Goal: Task Accomplishment & Management: Use online tool/utility

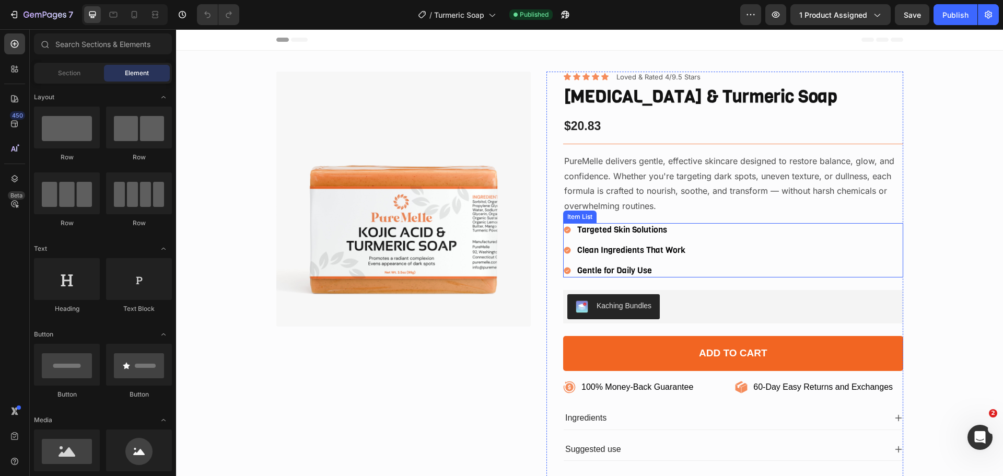
click at [623, 228] on p "Targeted Skin Solutions" at bounding box center [631, 230] width 108 height 11
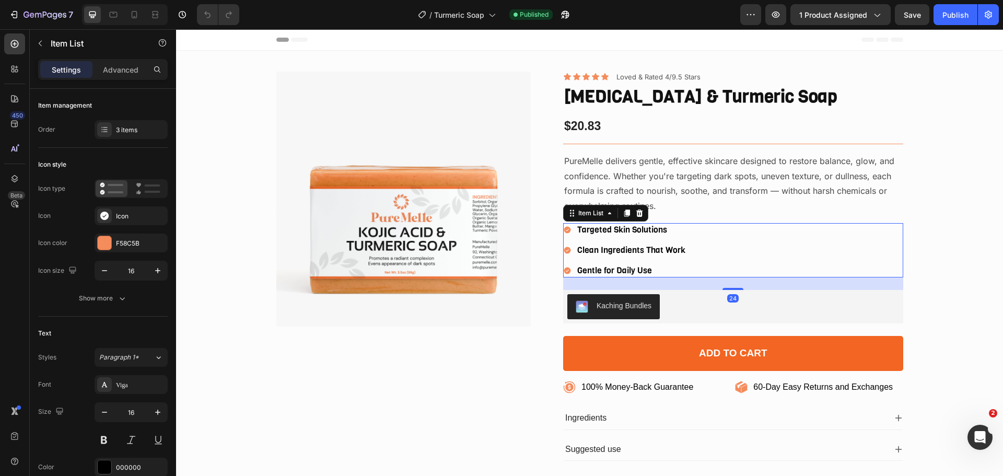
click at [640, 229] on p "Targeted Skin Solutions" at bounding box center [631, 230] width 108 height 11
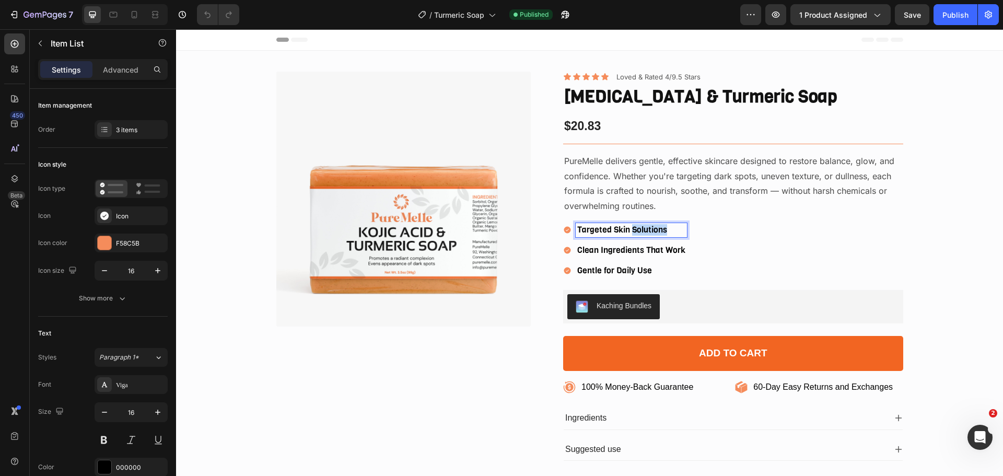
click at [640, 229] on p "Targeted Skin Solutions" at bounding box center [631, 230] width 108 height 11
click at [664, 228] on p "BUY MORE & PAY LESS" at bounding box center [631, 230] width 108 height 11
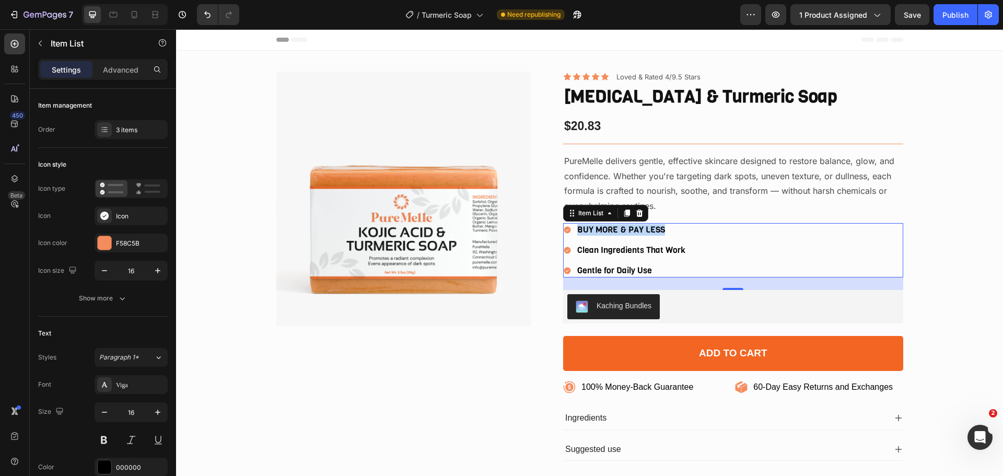
click at [651, 225] on p "BUY MORE & PAY LESS" at bounding box center [631, 230] width 108 height 11
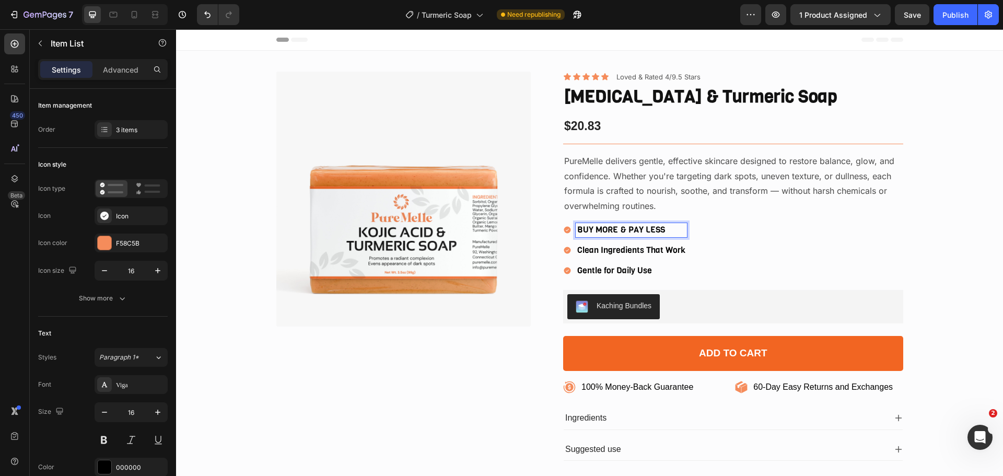
click at [647, 227] on p "BUY MORE & PAY LESS" at bounding box center [631, 230] width 108 height 11
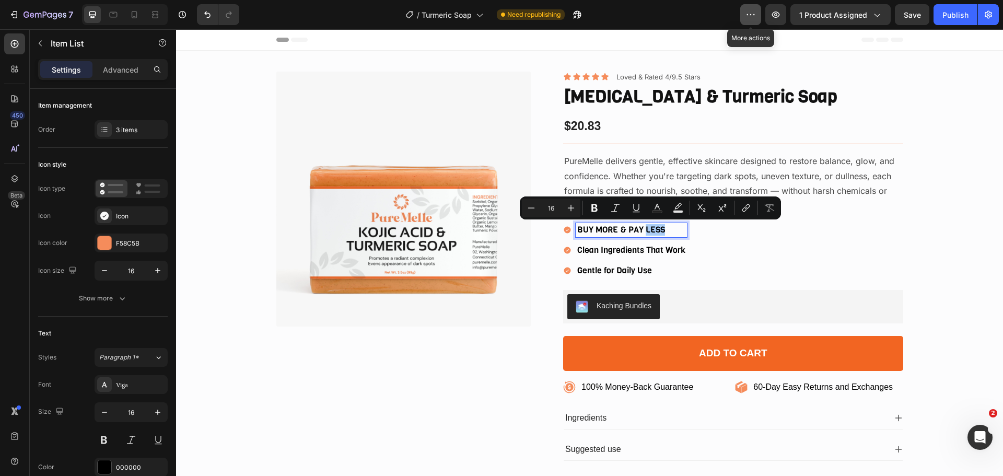
click at [747, 6] on button "button" at bounding box center [750, 14] width 21 height 21
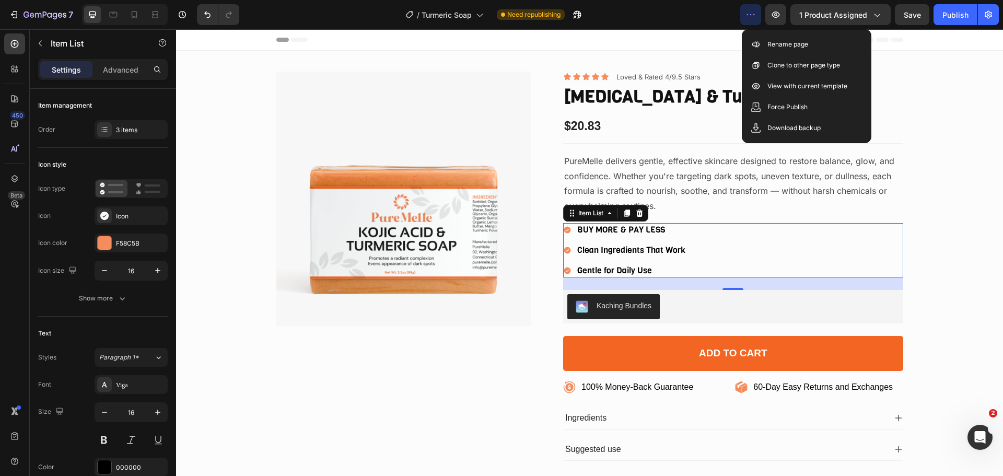
click at [753, 14] on icon "button" at bounding box center [750, 14] width 10 height 10
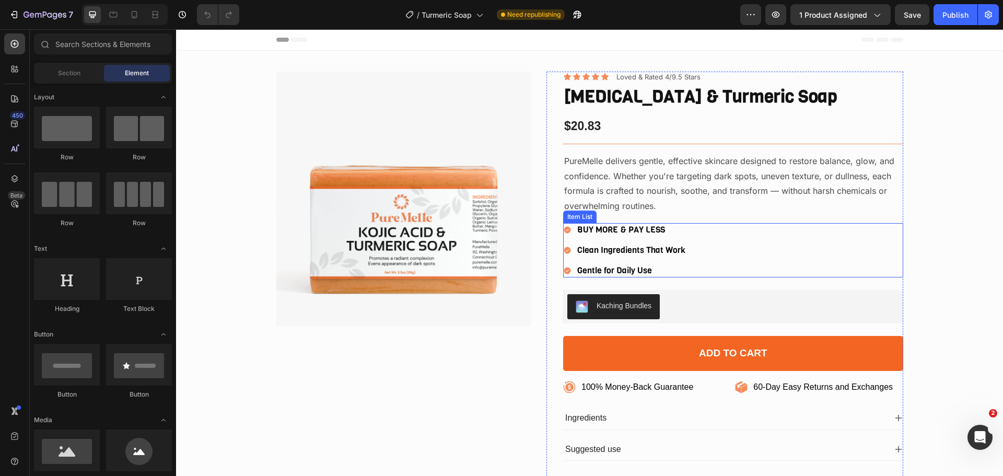
click at [637, 228] on p "BUY MORE & PAY LESS" at bounding box center [631, 230] width 108 height 11
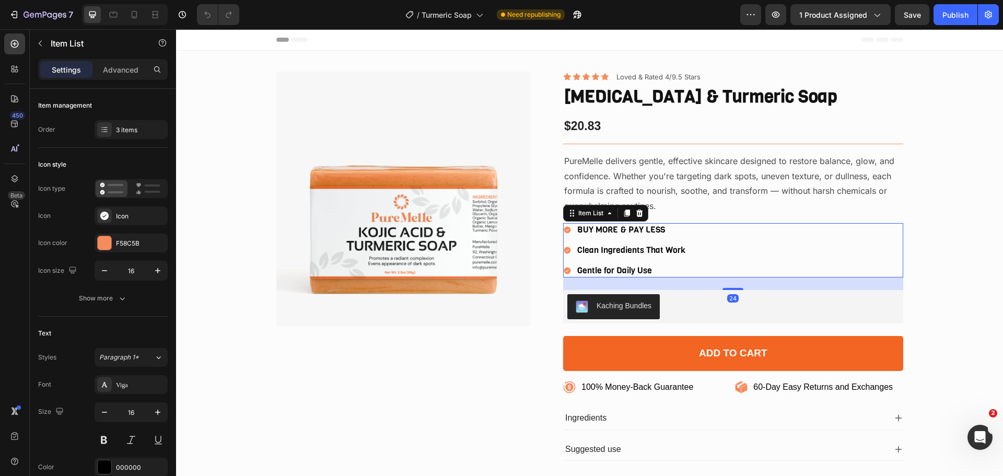
click at [642, 227] on p "BUY MORE & PAY LESS" at bounding box center [631, 230] width 108 height 11
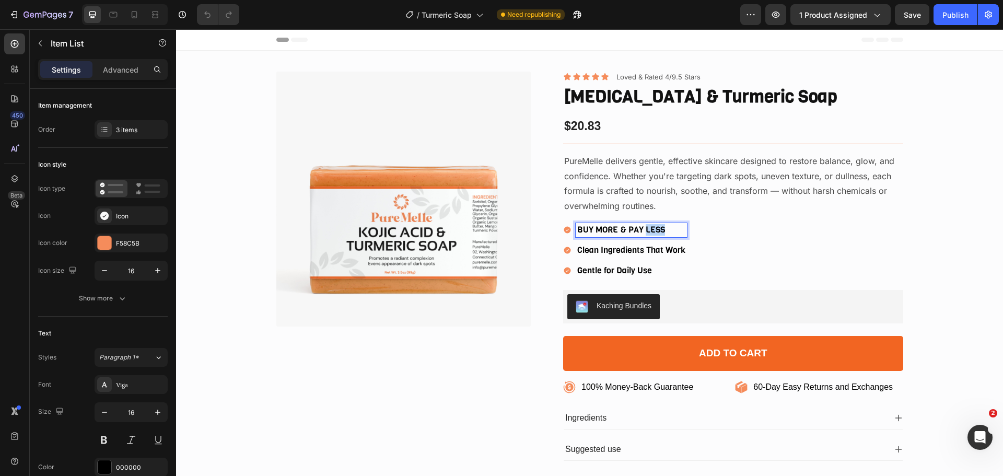
click at [642, 227] on p "BUY MORE & PAY LESS" at bounding box center [631, 230] width 108 height 11
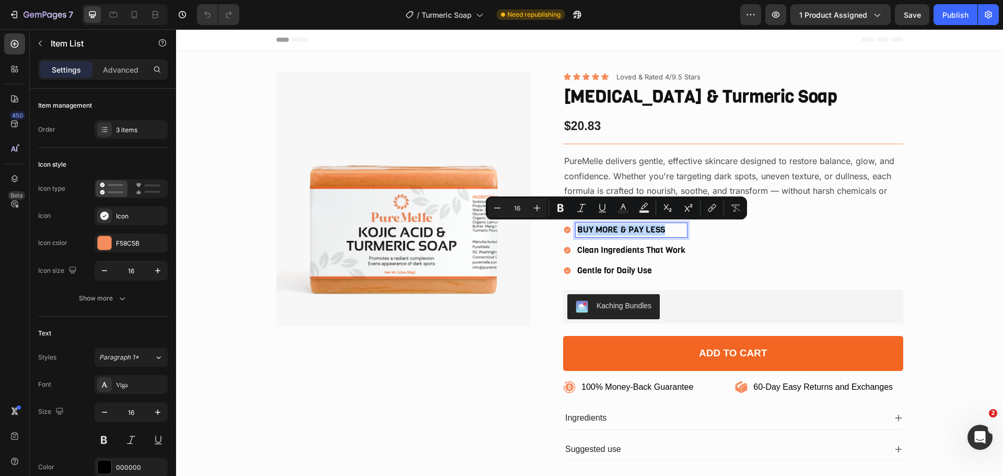
click at [642, 227] on p "BUY MORE & PAY LESS" at bounding box center [631, 230] width 108 height 11
click at [641, 227] on p "BUY MORE & PAY LESS" at bounding box center [631, 230] width 108 height 11
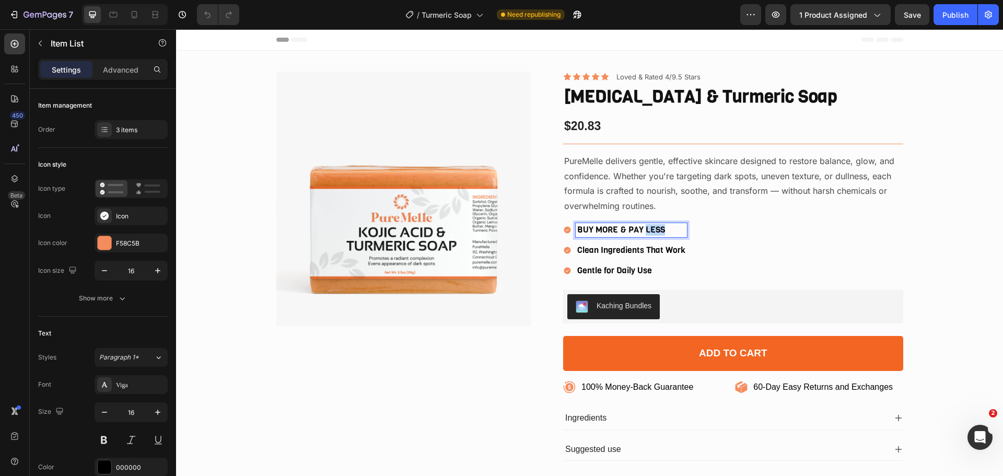
click at [641, 227] on p "BUY MORE & PAY LESS" at bounding box center [631, 230] width 108 height 11
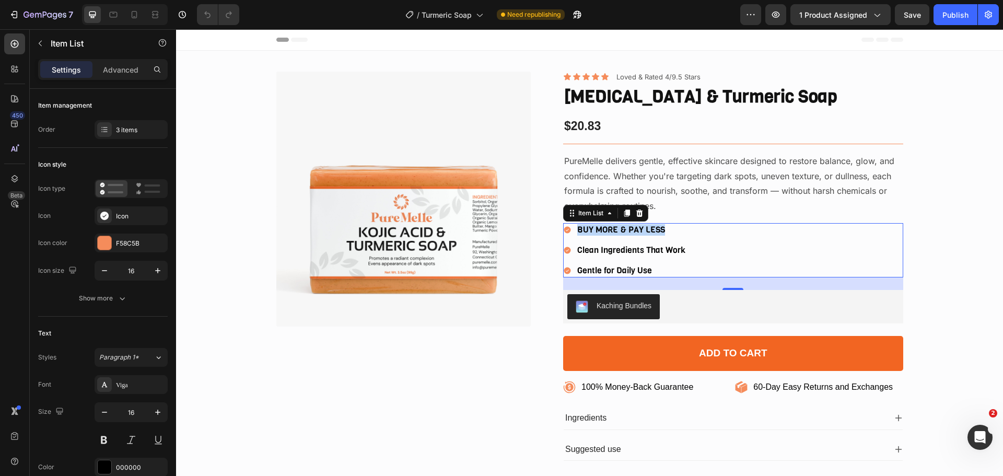
click at [679, 226] on p "BUY MORE & PAY LESS" at bounding box center [631, 230] width 108 height 11
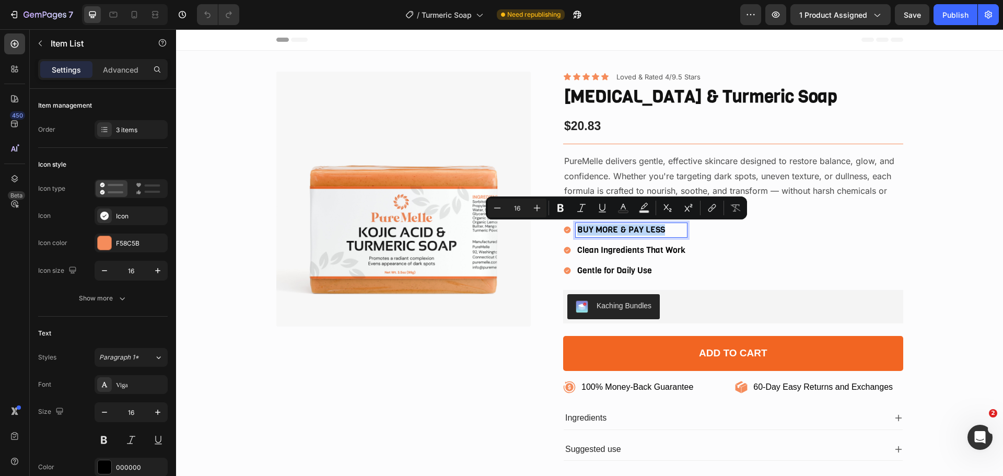
click at [672, 228] on p "BUY MORE & PAY LESS" at bounding box center [631, 230] width 108 height 11
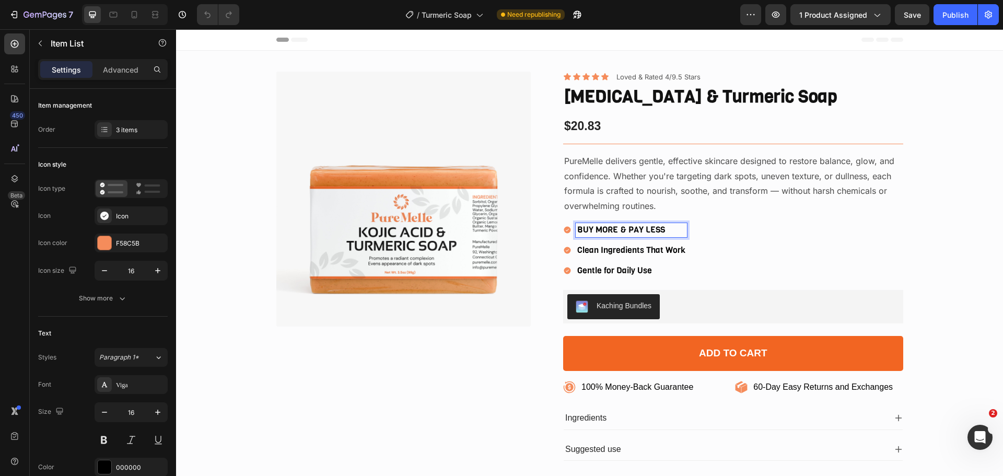
click at [672, 228] on p "BUY MORE & PAY LESS" at bounding box center [631, 230] width 108 height 11
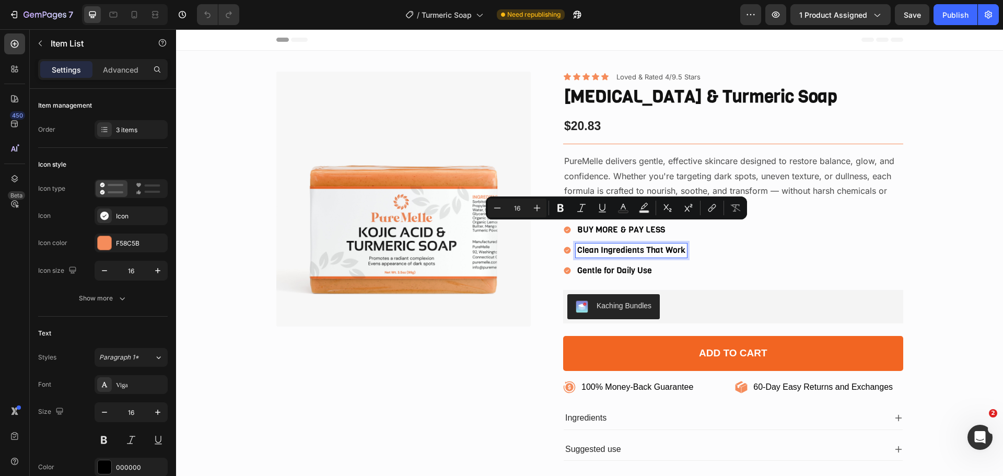
click at [652, 250] on p "Clean Ingredients That Work" at bounding box center [631, 250] width 108 height 11
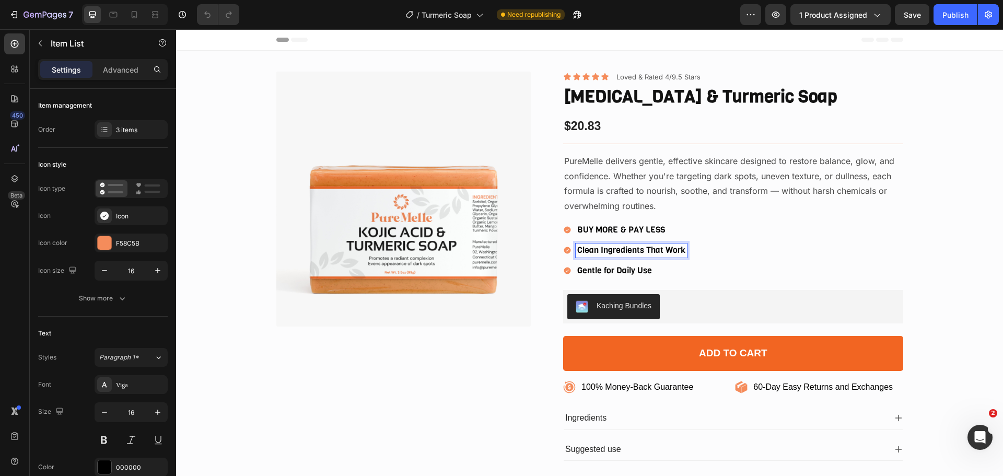
click at [659, 226] on p "BUY MORE & PAY LESS" at bounding box center [631, 230] width 108 height 11
click at [661, 227] on p "BUY MORE & PAY LESS" at bounding box center [631, 230] width 108 height 11
click at [664, 224] on div "BUY MORE & PAY LESS" at bounding box center [631, 230] width 111 height 14
click at [664, 227] on p "BUY MORE & PAY LESS" at bounding box center [631, 230] width 108 height 11
click at [665, 228] on p "BUY MORE & PAY LESS" at bounding box center [631, 230] width 108 height 11
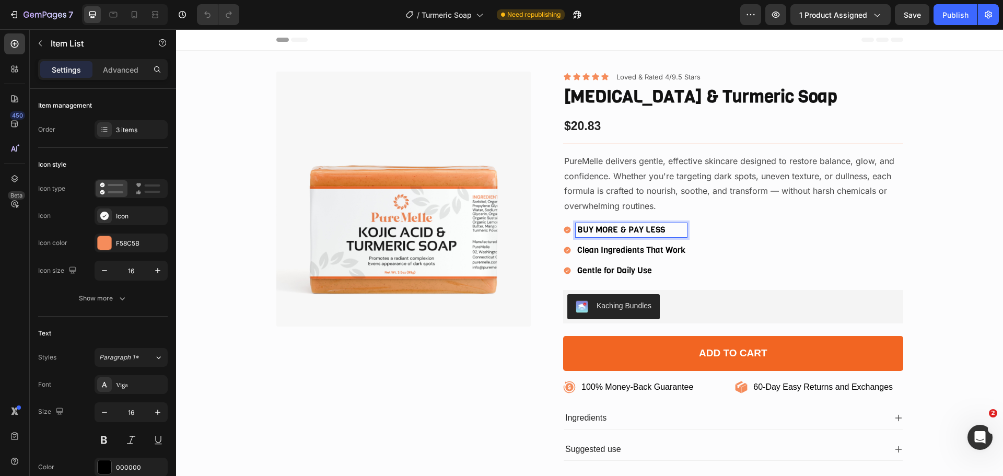
click at [667, 231] on p "BUY MORE & PAY LESS" at bounding box center [631, 230] width 108 height 11
click at [577, 229] on p "BUY MORE & PAY LESS" at bounding box center [631, 230] width 108 height 11
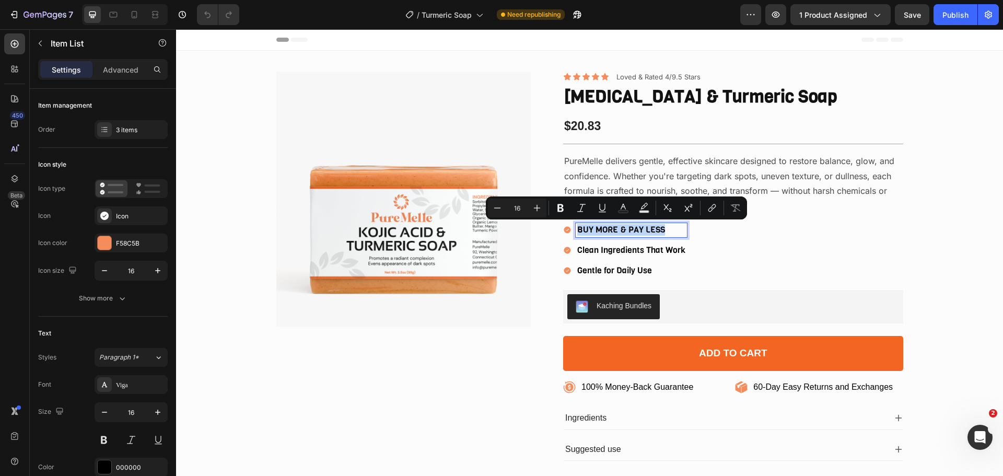
drag, startPoint x: 573, startPoint y: 229, endPoint x: 665, endPoint y: 226, distance: 92.0
click at [665, 226] on p "BUY MORE & PAY LESS" at bounding box center [631, 230] width 108 height 11
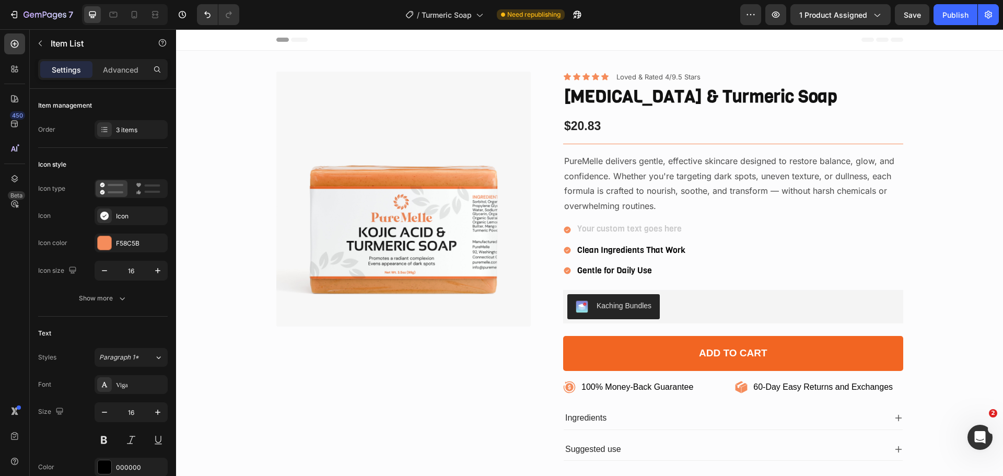
click at [636, 230] on div "Rich Text Editor. Editing area: main" at bounding box center [631, 230] width 111 height 14
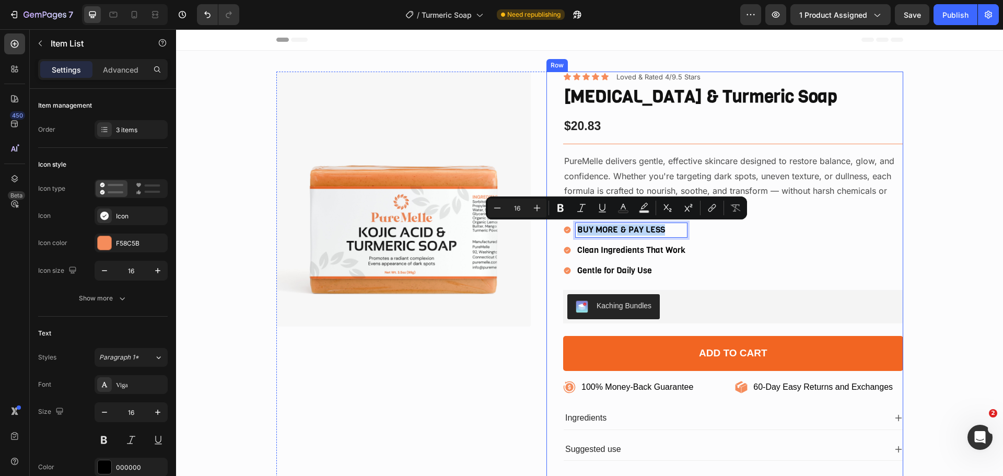
drag, startPoint x: 664, startPoint y: 225, endPoint x: 552, endPoint y: 250, distance: 114.9
click at [551, 250] on div "Icon Icon Icon Icon Icon Icon List Loved & Rated 4/9.5 Stars Text Block Row [ME…" at bounding box center [724, 282] width 357 height 420
drag, startPoint x: 662, startPoint y: 227, endPoint x: 573, endPoint y: 228, distance: 88.3
click at [577, 228] on p "BUY MORE & PAY LESS" at bounding box center [631, 230] width 108 height 11
drag, startPoint x: 662, startPoint y: 229, endPoint x: 572, endPoint y: 231, distance: 90.4
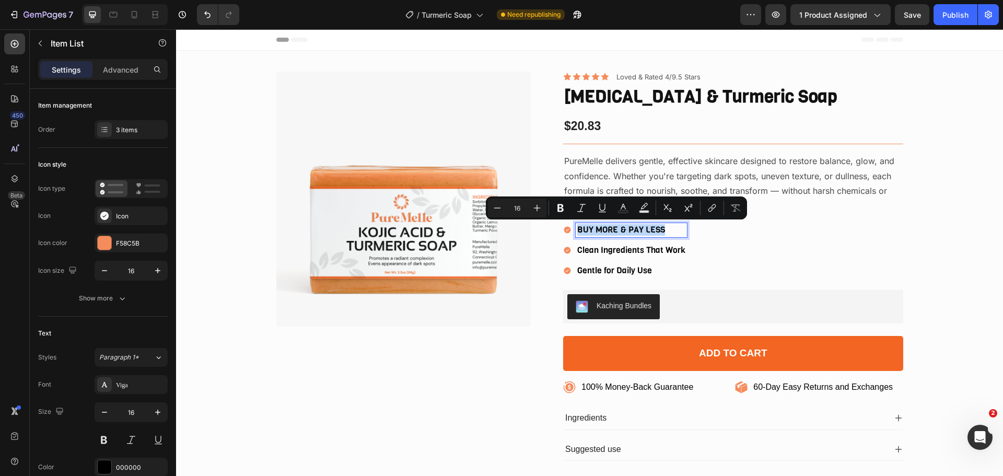
click at [576, 231] on div "BUY MORE & PAY LESS" at bounding box center [631, 230] width 111 height 14
drag, startPoint x: 663, startPoint y: 229, endPoint x: 572, endPoint y: 230, distance: 90.4
click at [576, 230] on div "BUY MORE & PAY LESS" at bounding box center [631, 230] width 111 height 14
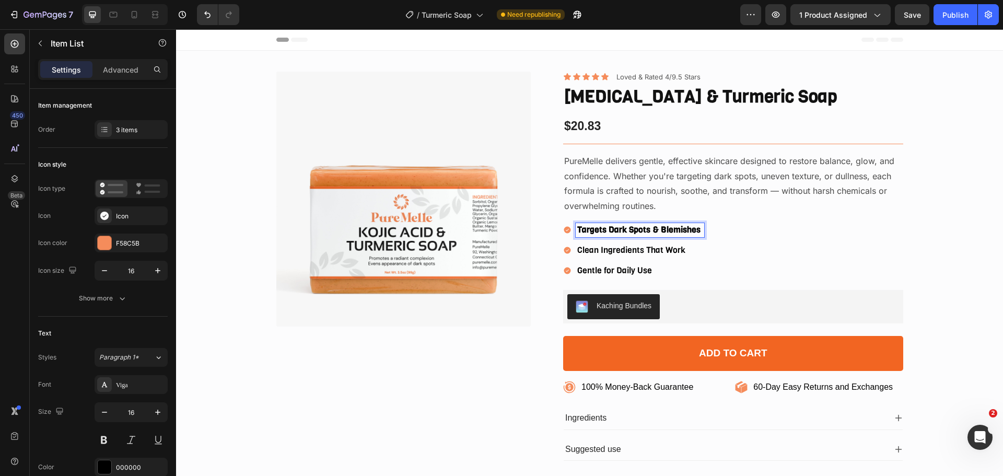
click at [699, 231] on div "Targets Dark Spots & Blemishes Clean Ingredients That Work Gentle for Daily Use" at bounding box center [733, 250] width 340 height 54
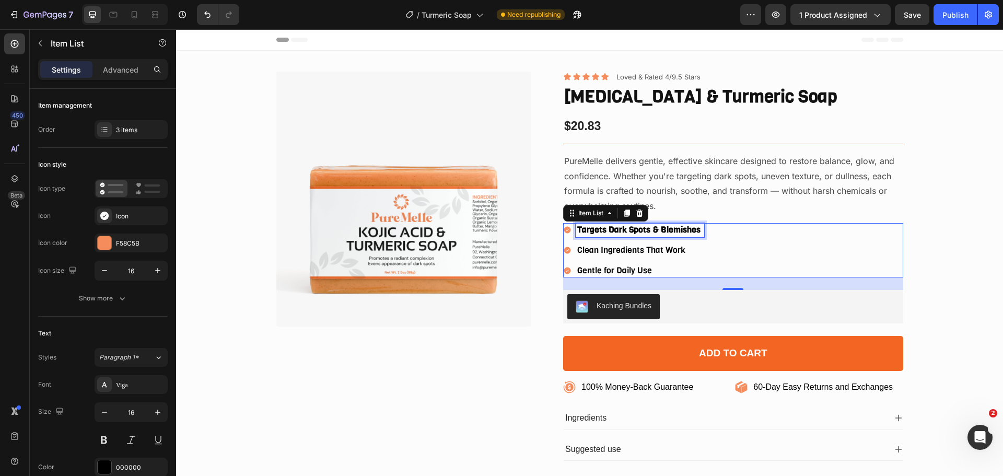
click at [693, 232] on strong "Targets Dark Spots & Blemishes" at bounding box center [638, 229] width 123 height 11
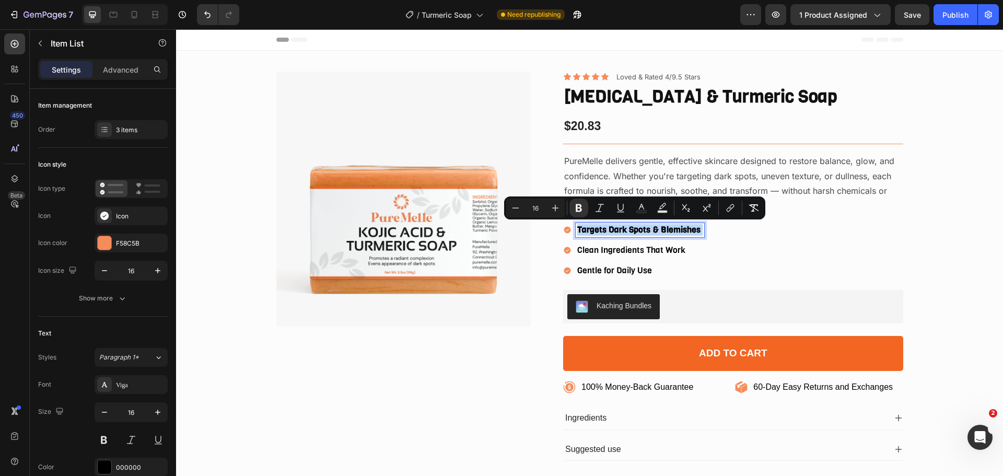
drag, startPoint x: 696, startPoint y: 228, endPoint x: 574, endPoint y: 229, distance: 121.2
click at [577, 229] on p "Targets Dark Spots & Blemishes" at bounding box center [639, 230] width 125 height 11
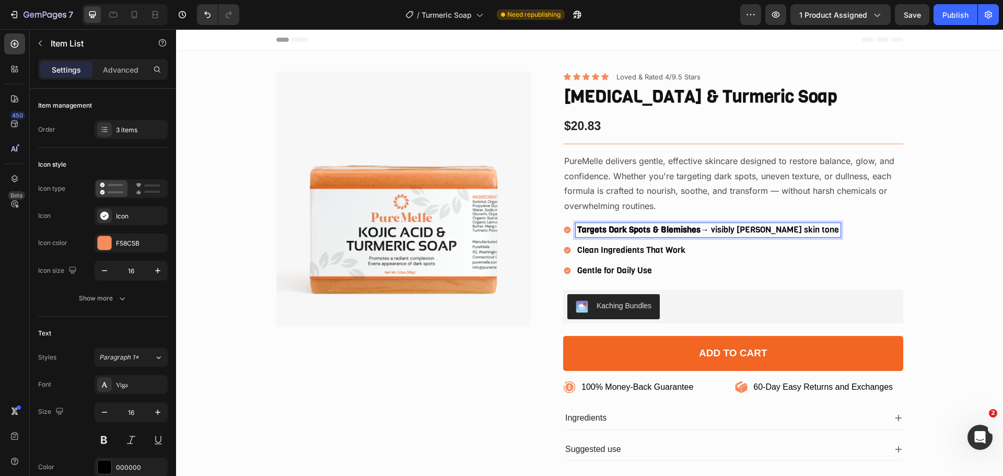
click at [621, 252] on p "Clean Ingredients That Work" at bounding box center [708, 250] width 262 height 11
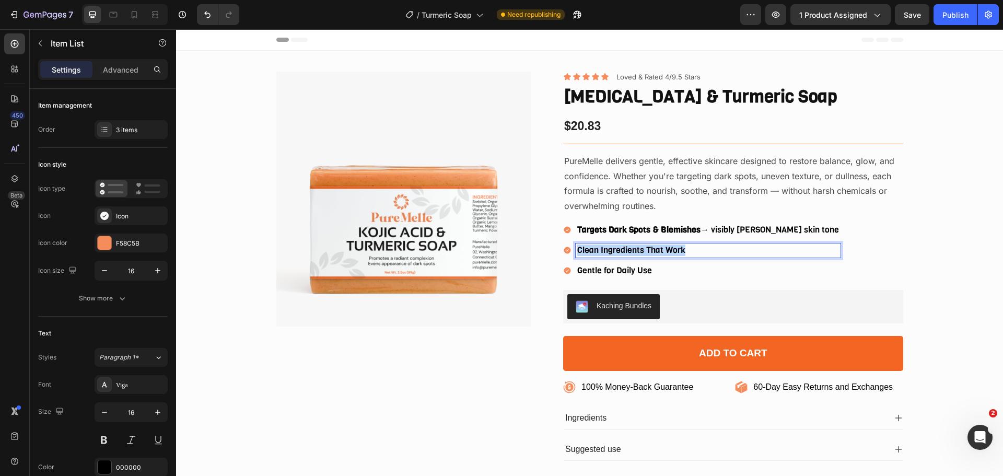
drag, startPoint x: 688, startPoint y: 247, endPoint x: 572, endPoint y: 250, distance: 116.0
click at [576, 250] on div "Clean Ingredients That Work" at bounding box center [708, 250] width 265 height 14
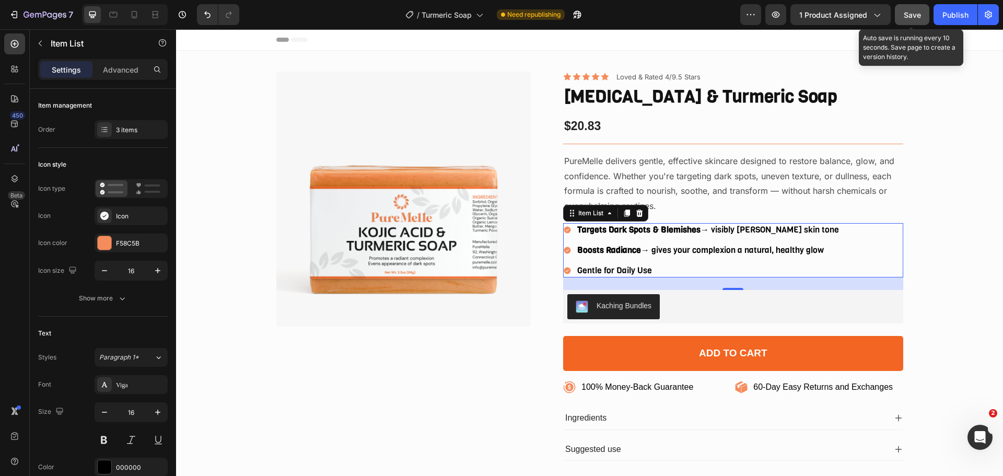
click at [909, 9] on div "Save" at bounding box center [912, 14] width 17 height 11
click at [641, 262] on div "Targets Dark Spots & Blemishes → visibly [PERSON_NAME] skin tone Boosts Radianc…" at bounding box center [701, 250] width 277 height 54
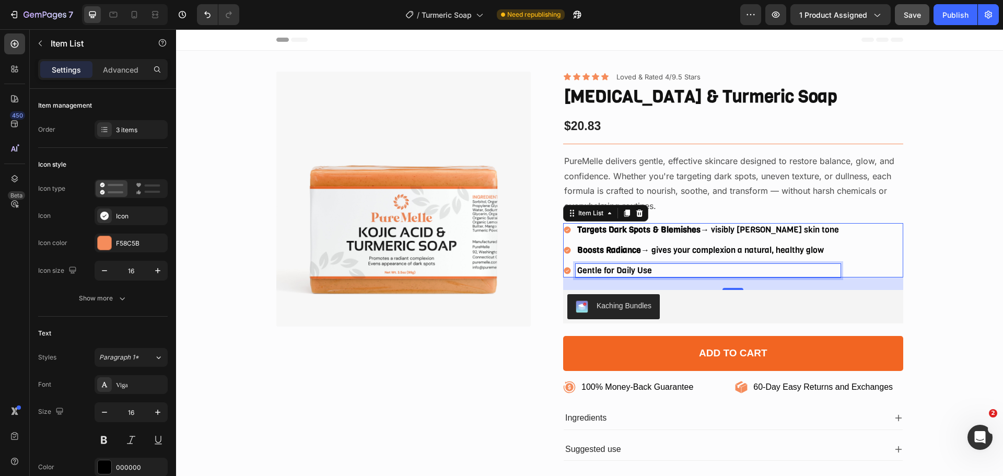
click at [643, 268] on p "Gentle for Daily Use" at bounding box center [708, 270] width 262 height 11
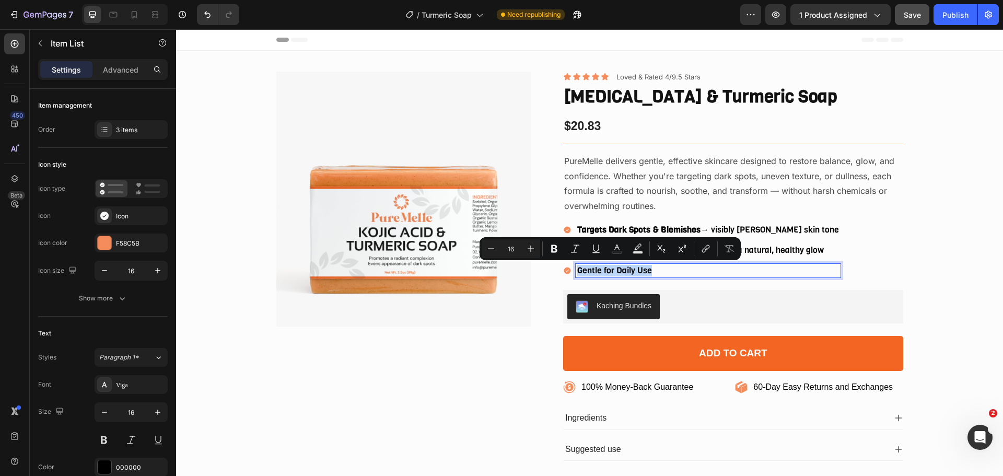
drag, startPoint x: 650, startPoint y: 267, endPoint x: 571, endPoint y: 268, distance: 78.9
click at [576, 268] on div "Gentle for Daily Use" at bounding box center [708, 271] width 265 height 14
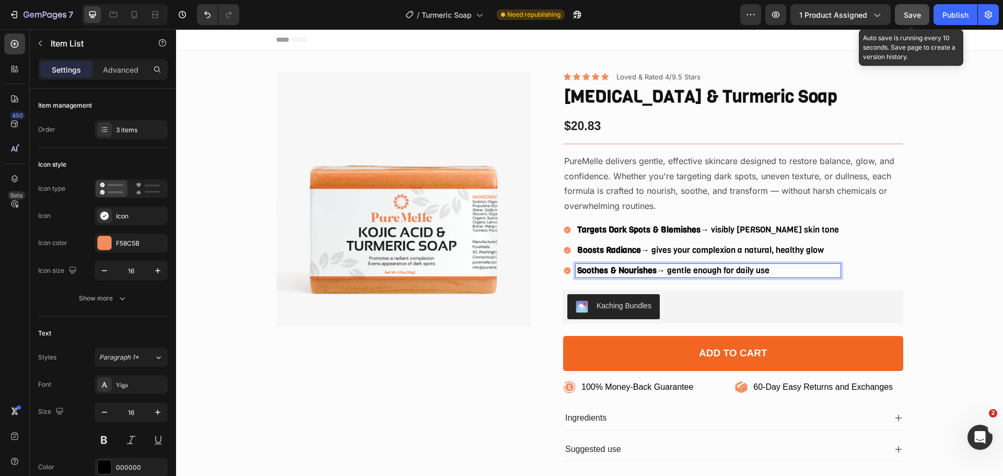
click at [908, 13] on span "Save" at bounding box center [912, 14] width 17 height 9
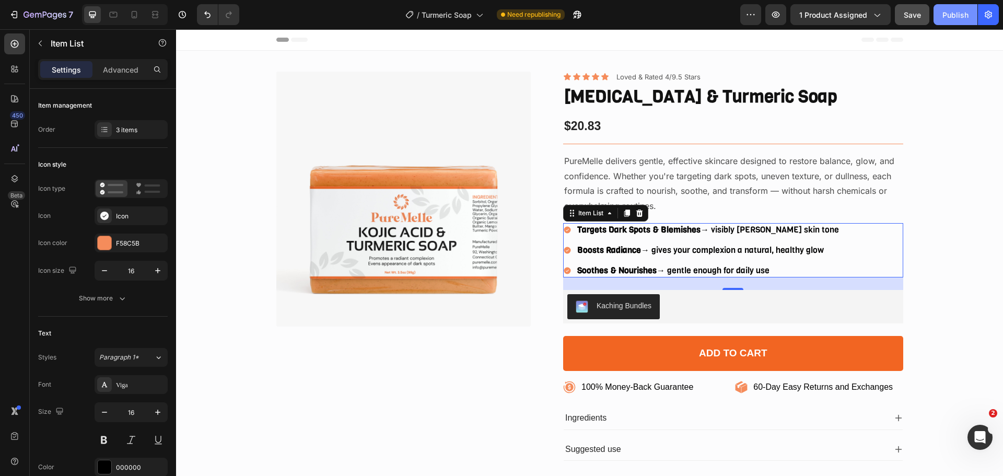
click at [952, 14] on div "Publish" at bounding box center [955, 14] width 26 height 11
click at [957, 17] on div "Publish" at bounding box center [955, 14] width 26 height 11
click at [700, 181] on p "PureMelle delivers gentle, effective skincare designed to restore balance, glow…" at bounding box center [733, 184] width 338 height 60
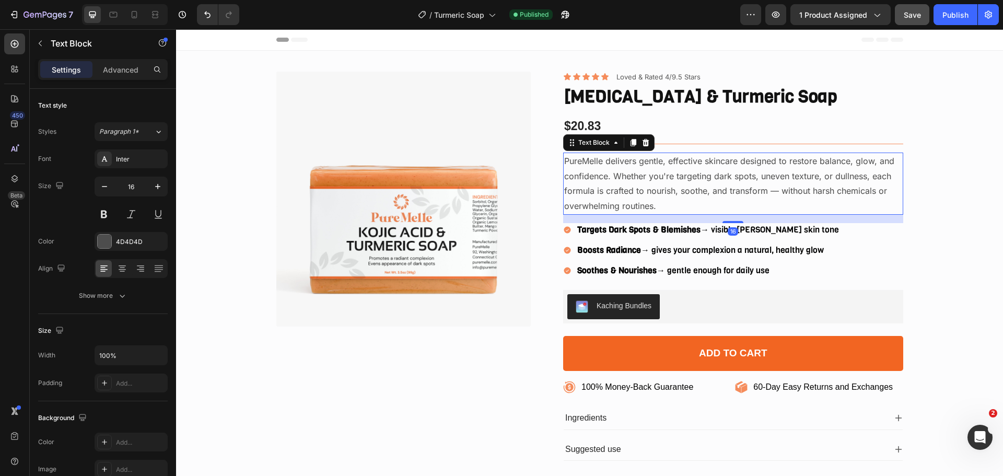
click at [778, 193] on p "PureMelle delivers gentle, effective skincare designed to restore balance, glow…" at bounding box center [733, 184] width 338 height 60
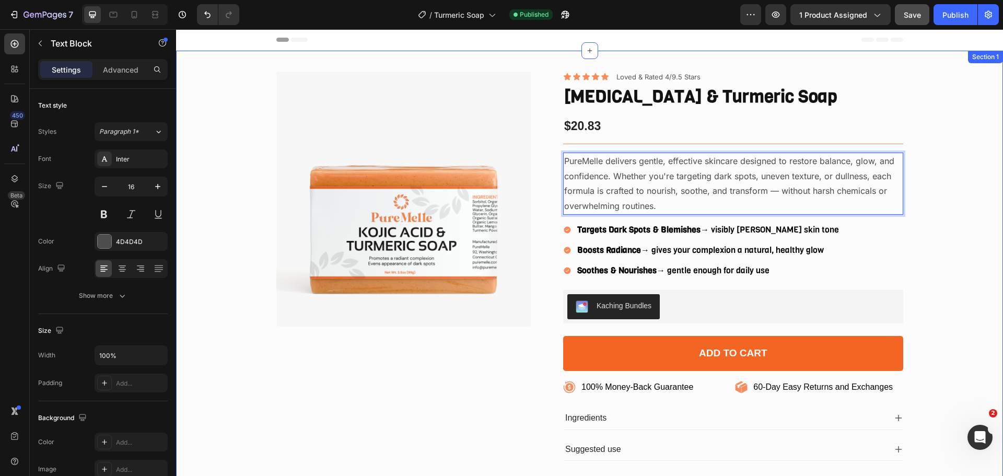
click at [904, 155] on div "Product Images Icon Icon Icon Icon Icon Icon List Loved & Rated 4/9.5 Stars Tex…" at bounding box center [589, 290] width 811 height 437
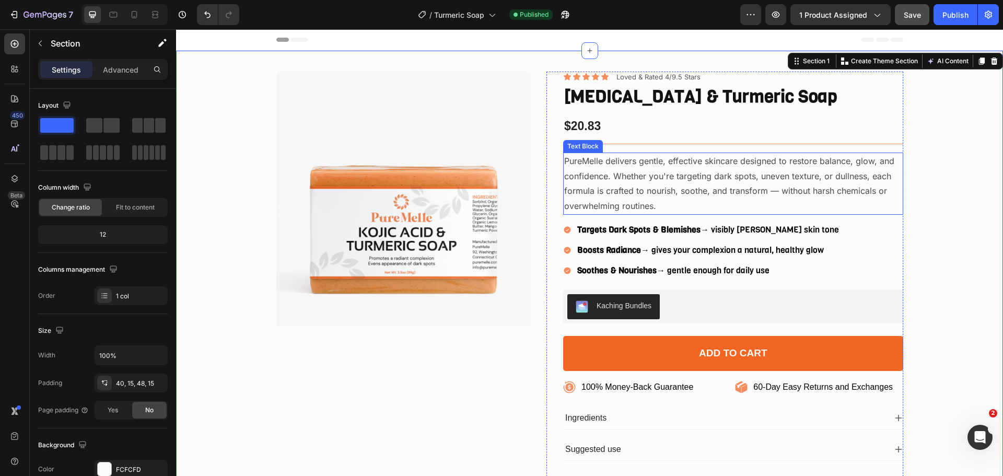
click at [829, 175] on p "PureMelle delivers gentle, effective skincare designed to restore balance, glow…" at bounding box center [733, 184] width 338 height 60
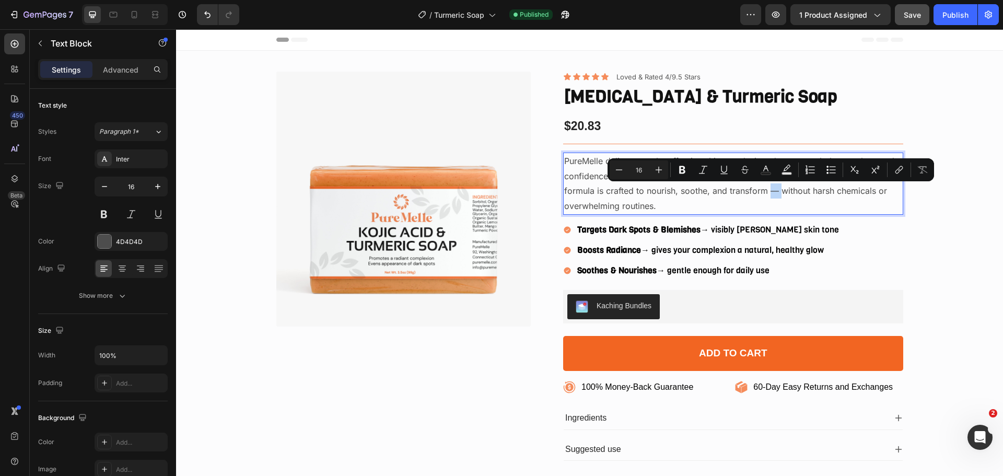
drag, startPoint x: 765, startPoint y: 189, endPoint x: 776, endPoint y: 192, distance: 11.4
click at [776, 192] on p "PureMelle delivers gentle, effective skincare designed to restore balance, glow…" at bounding box center [733, 184] width 338 height 60
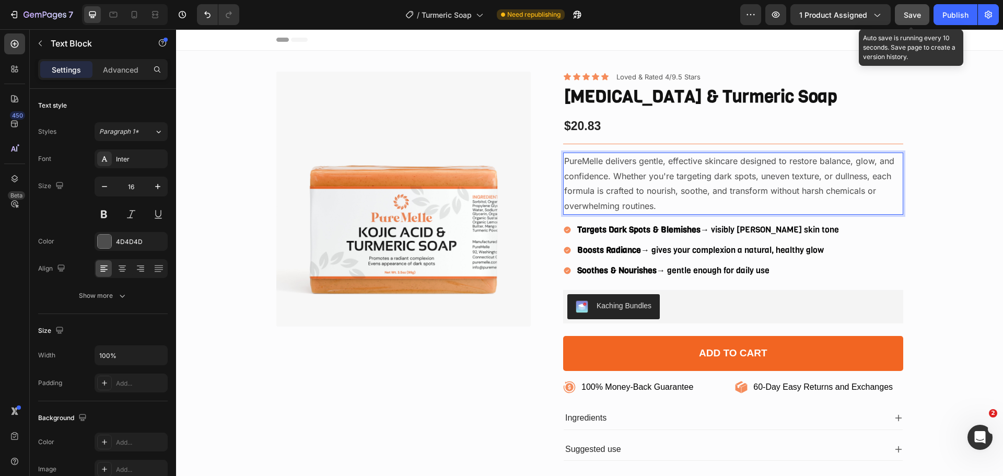
click at [913, 14] on span "Save" at bounding box center [912, 14] width 17 height 9
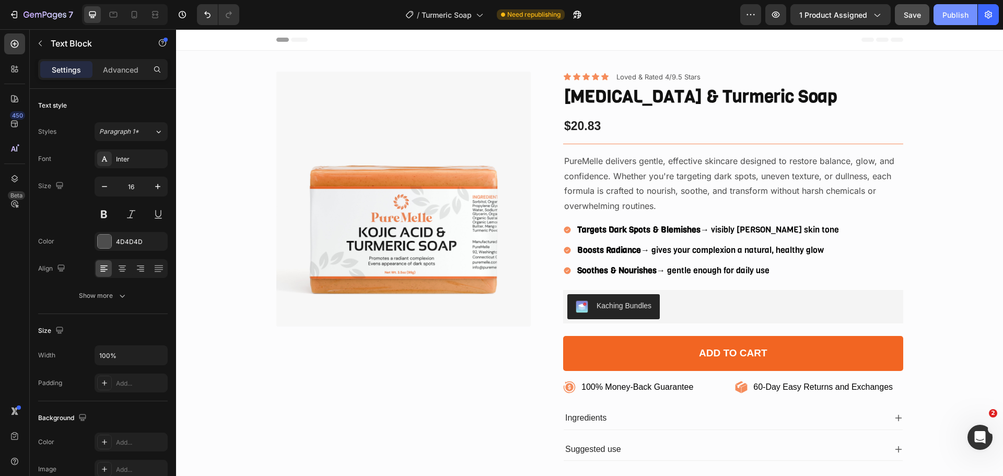
click at [954, 14] on div "Publish" at bounding box center [955, 14] width 26 height 11
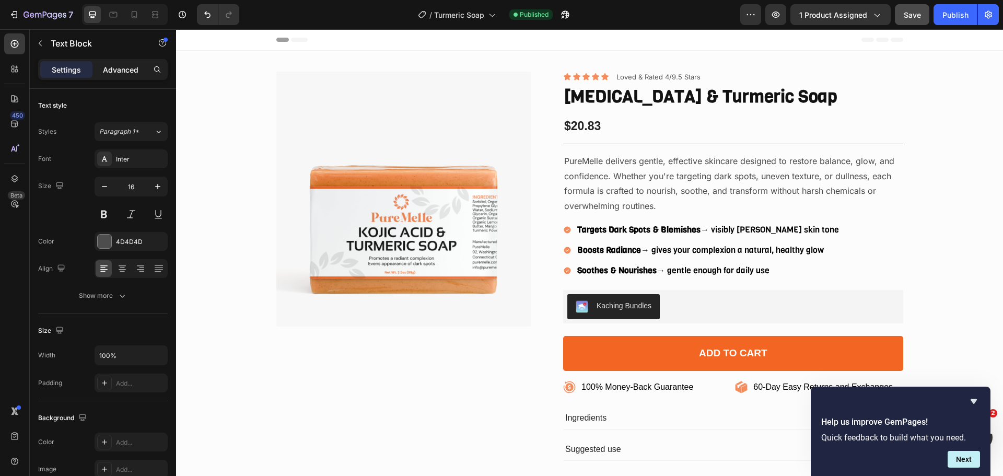
click at [118, 69] on p "Advanced" at bounding box center [121, 69] width 36 height 11
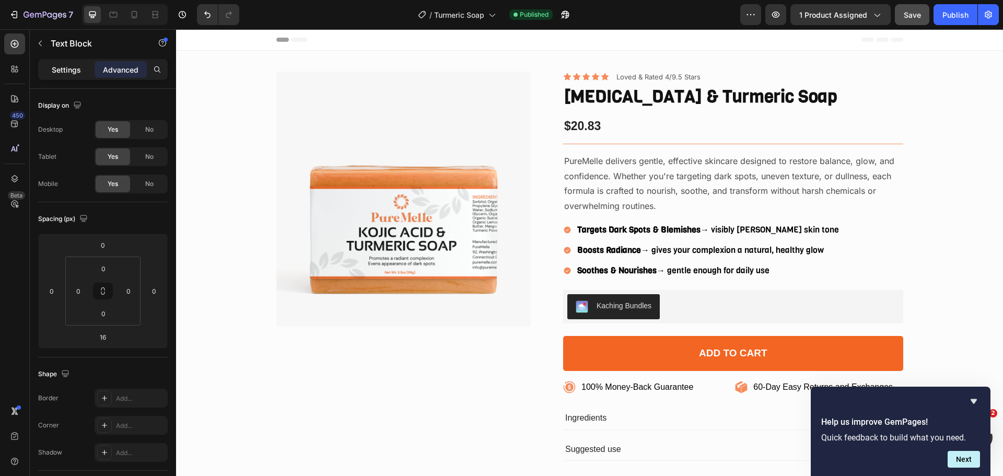
click at [79, 68] on p "Settings" at bounding box center [66, 69] width 29 height 11
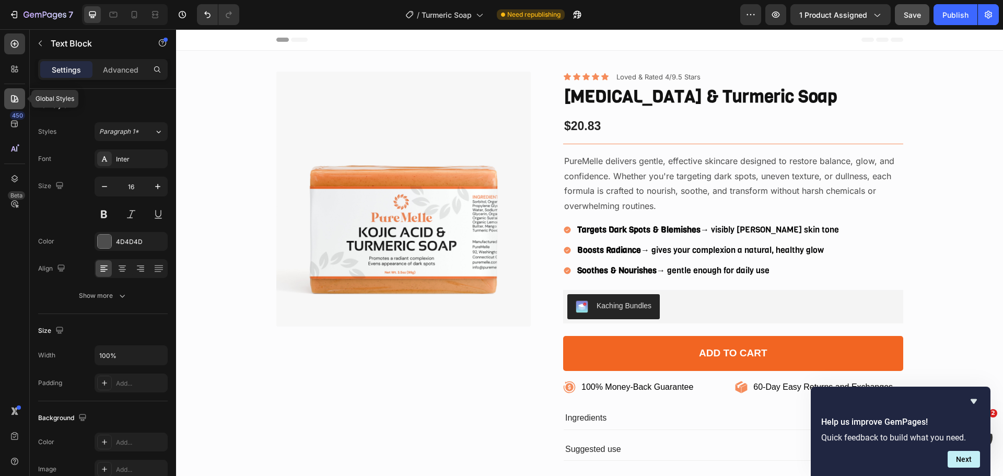
click at [12, 98] on icon at bounding box center [14, 98] width 10 height 10
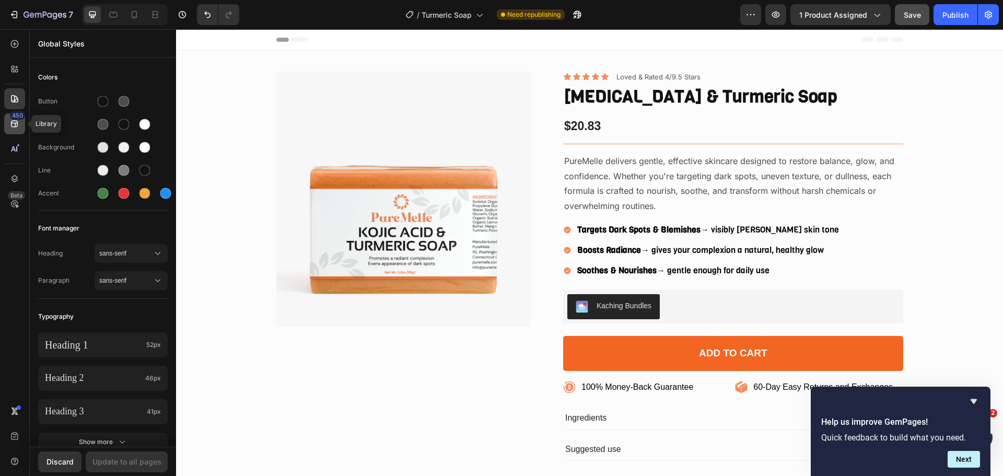
click at [11, 120] on icon at bounding box center [14, 124] width 10 height 10
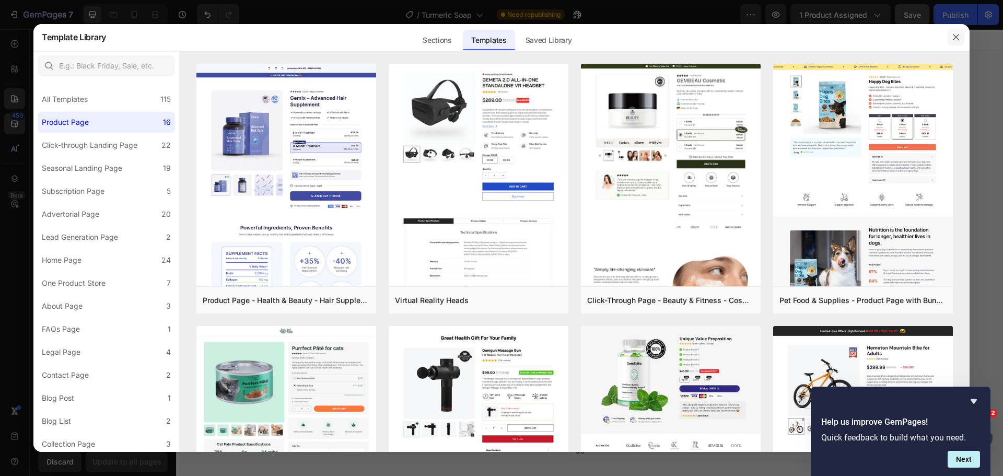
click at [954, 36] on icon "button" at bounding box center [956, 37] width 8 height 8
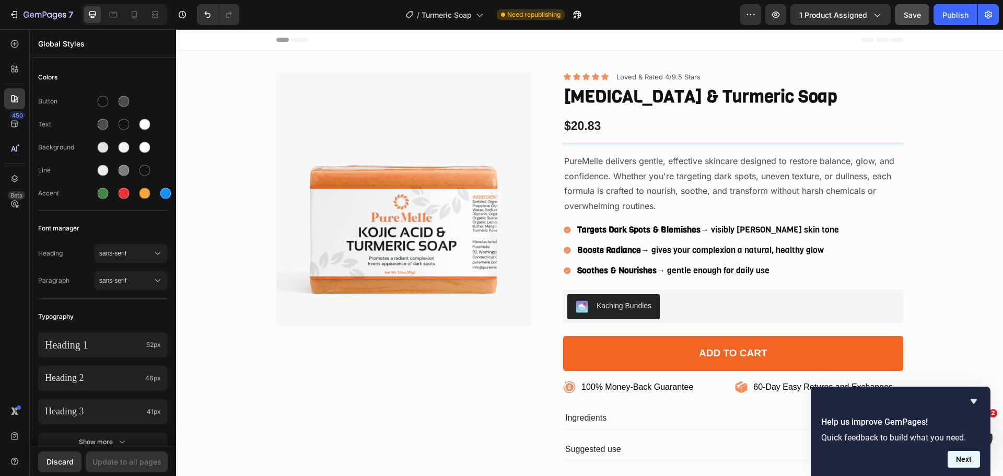
click at [966, 460] on button "Next" at bounding box center [963, 459] width 32 height 17
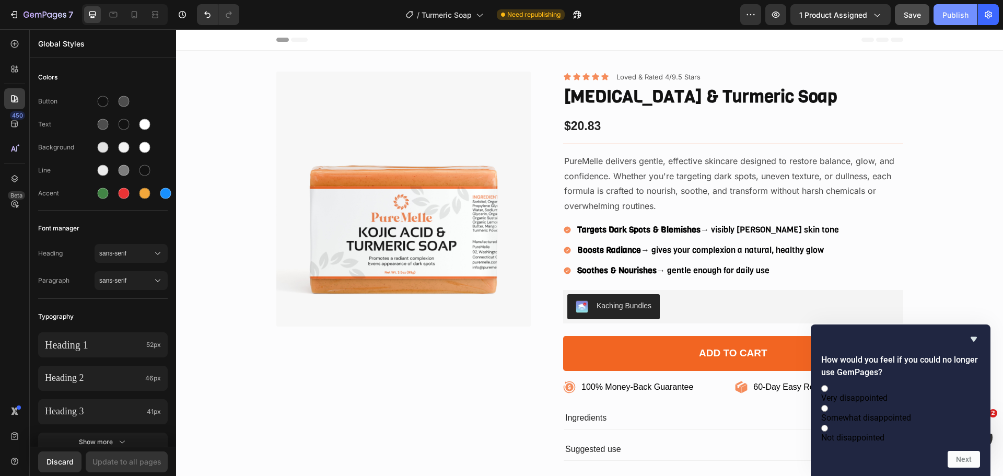
click at [948, 19] on div "Publish" at bounding box center [955, 14] width 26 height 11
